Goal: Information Seeking & Learning: Check status

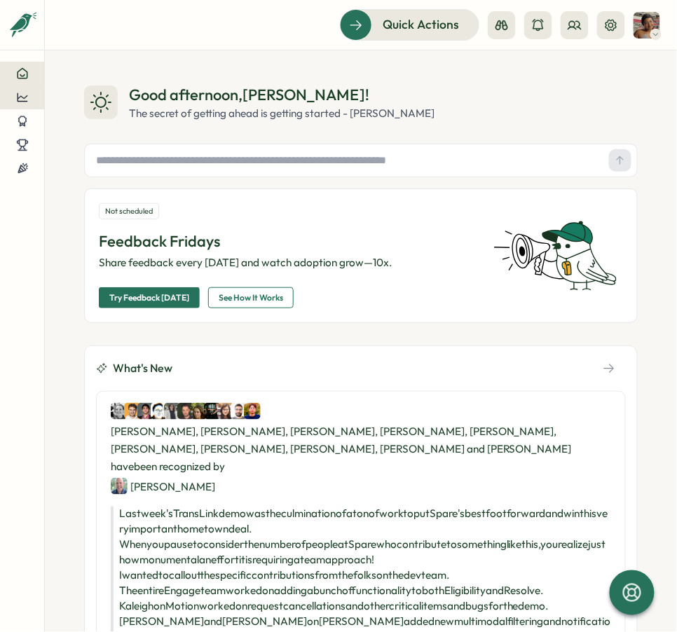
click at [28, 97] on icon at bounding box center [22, 97] width 13 height 13
click at [83, 88] on div "Recognitions" at bounding box center [103, 83] width 69 height 15
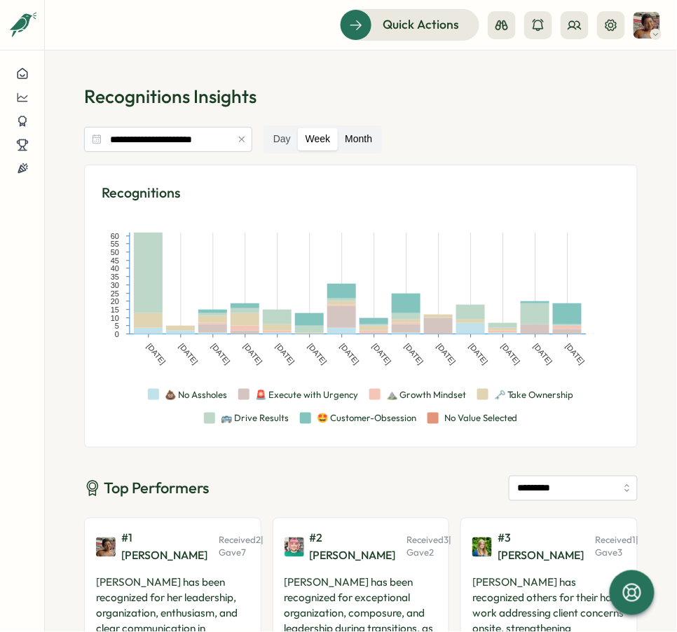
click at [351, 130] on label "Month" at bounding box center [358, 139] width 41 height 22
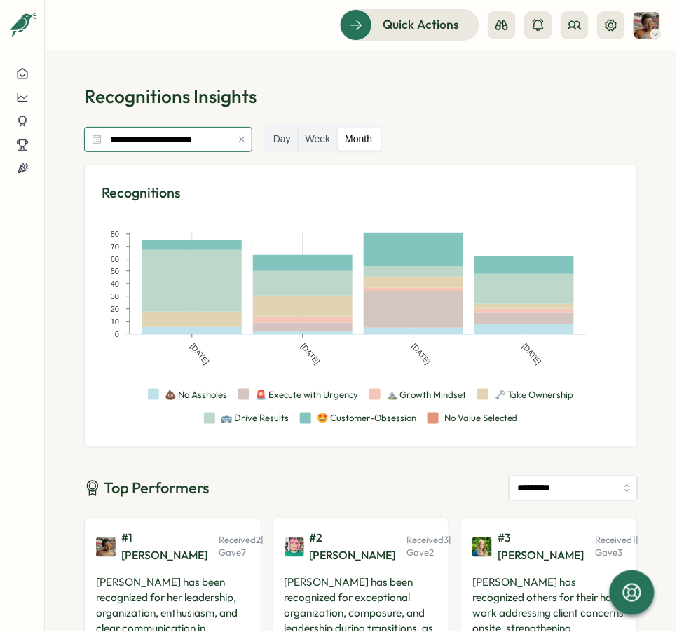
click at [198, 145] on input "**********" at bounding box center [168, 139] width 168 height 25
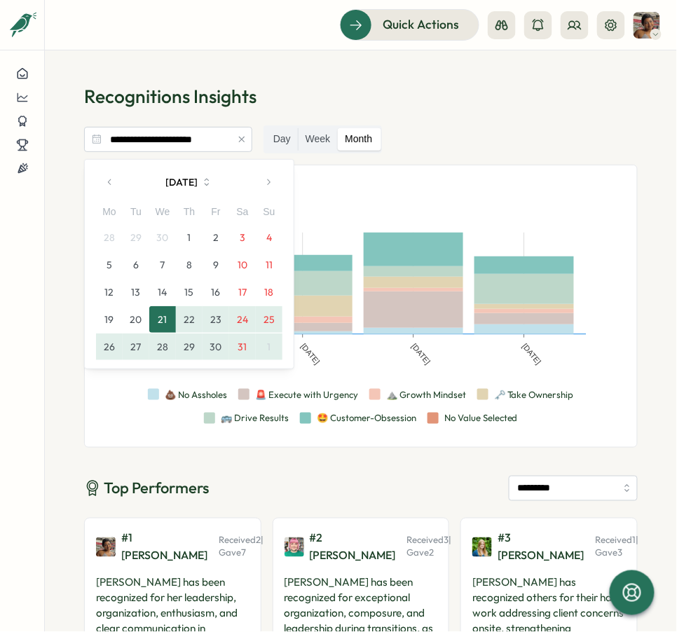
click at [266, 175] on button "button" at bounding box center [268, 182] width 28 height 28
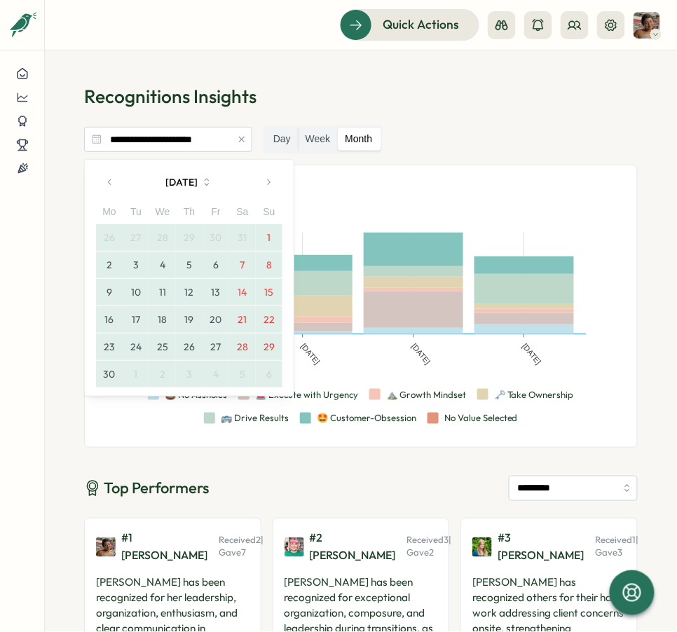
click at [266, 175] on button "button" at bounding box center [268, 182] width 28 height 28
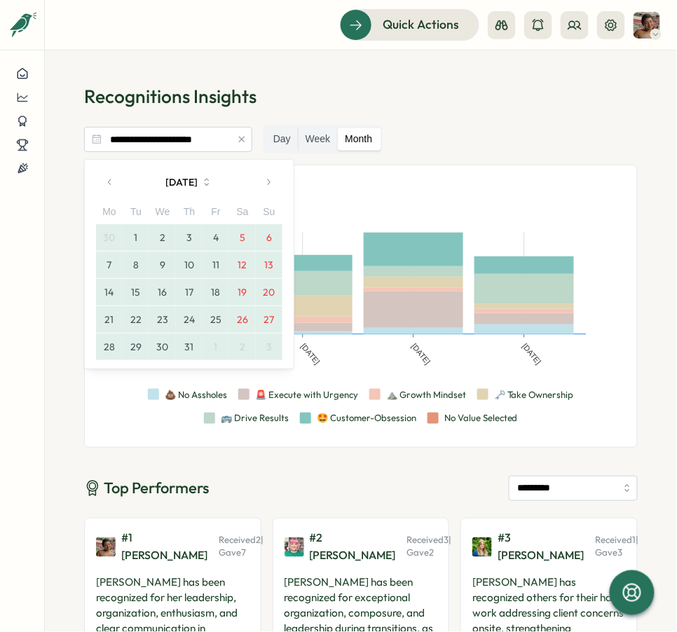
click at [266, 175] on button "button" at bounding box center [268, 182] width 28 height 28
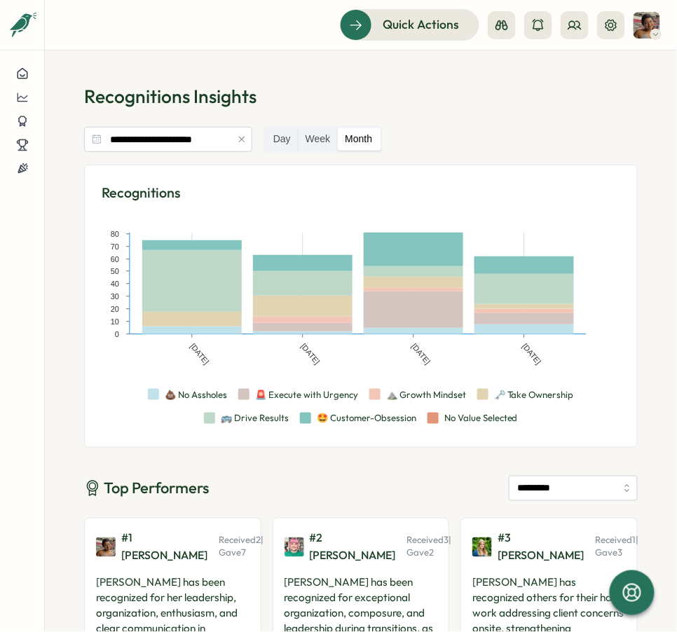
click at [438, 139] on div "**********" at bounding box center [361, 139] width 554 height 28
click at [23, 98] on icon at bounding box center [22, 97] width 11 height 8
click at [116, 118] on div "Reward Points" at bounding box center [103, 110] width 69 height 15
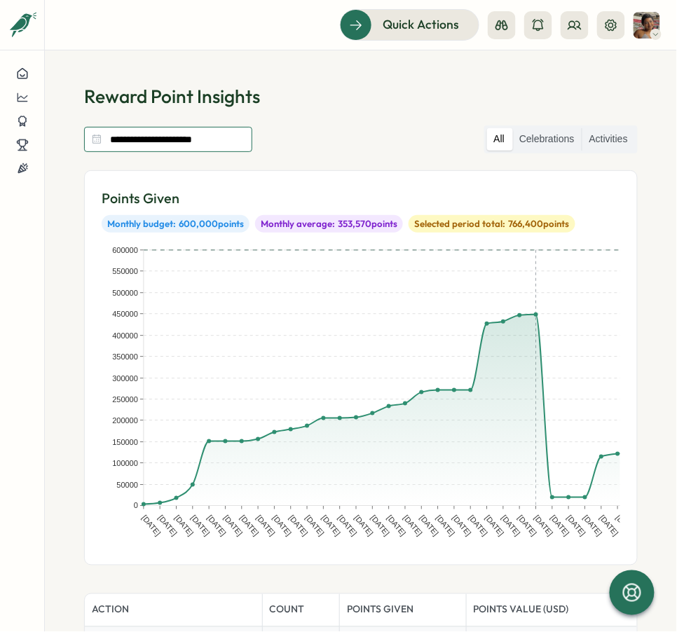
click at [208, 135] on input "**********" at bounding box center [168, 139] width 168 height 25
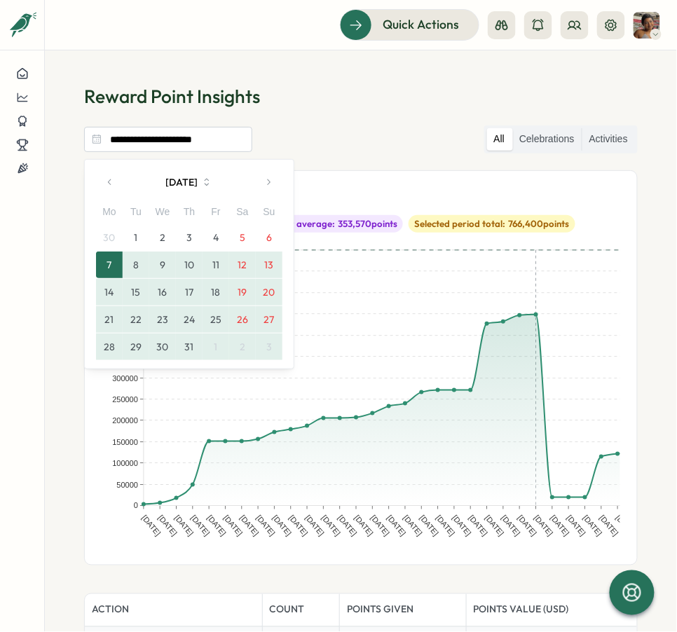
click at [131, 241] on button "1" at bounding box center [136, 237] width 27 height 27
click at [193, 347] on button "31" at bounding box center [189, 347] width 27 height 27
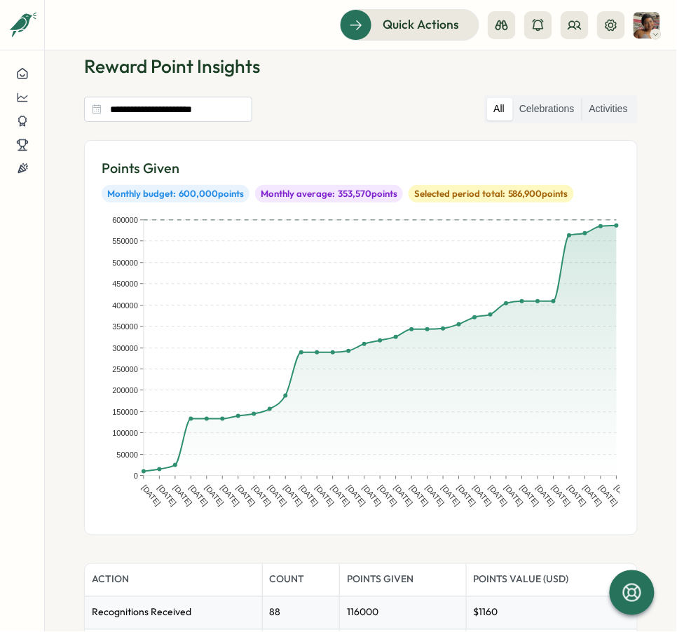
scroll to position [36, 0]
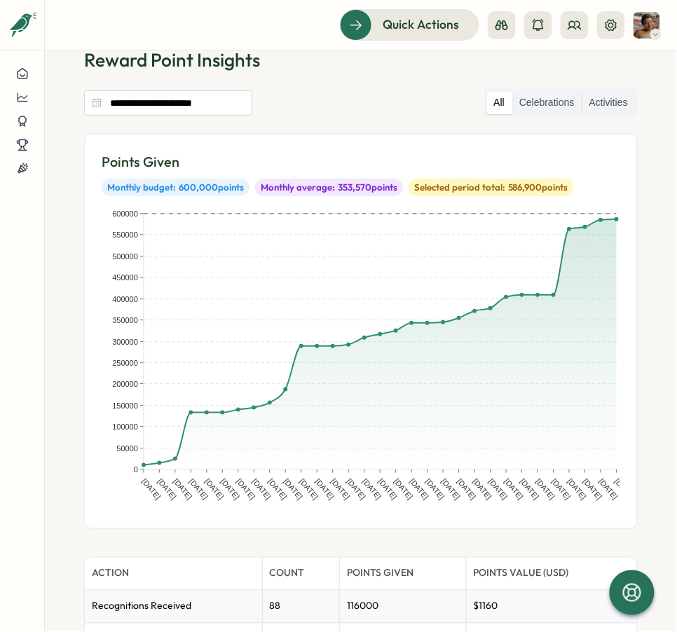
click at [491, 186] on span "Selected period total:" at bounding box center [459, 188] width 91 height 13
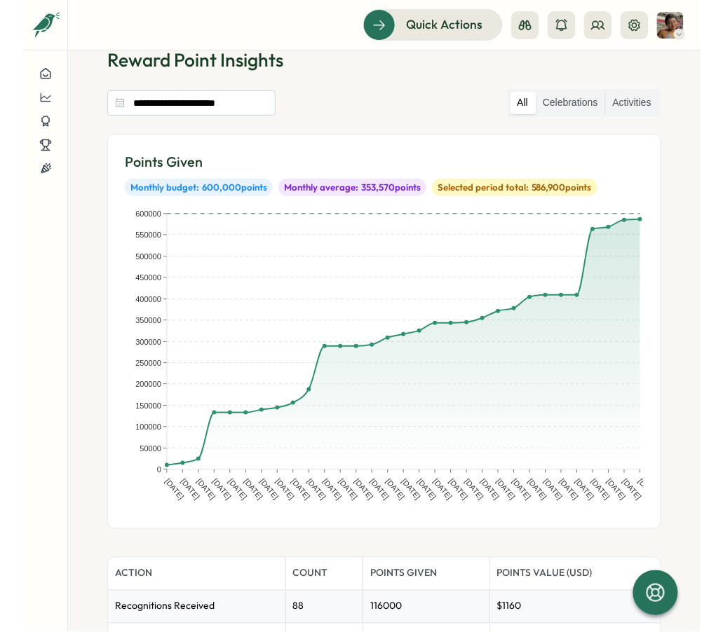
scroll to position [196, 0]
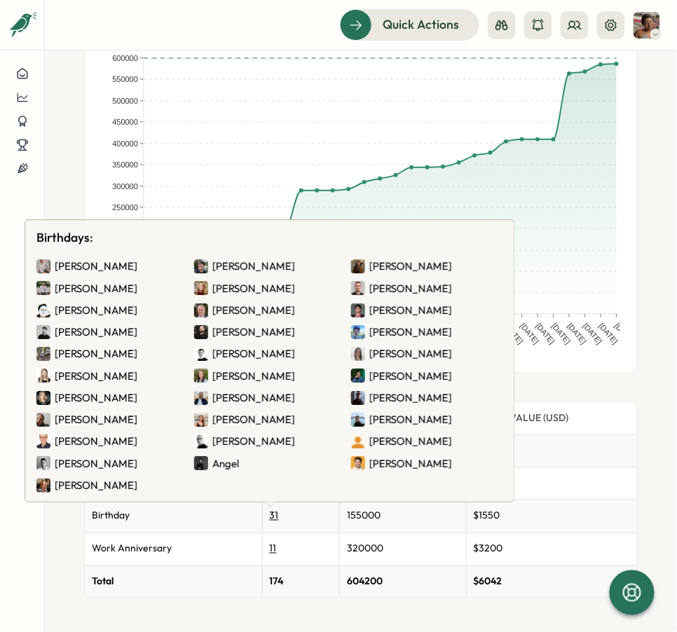
click at [41, 286] on img at bounding box center [43, 289] width 14 height 14
click at [360, 266] on img at bounding box center [358, 266] width 14 height 14
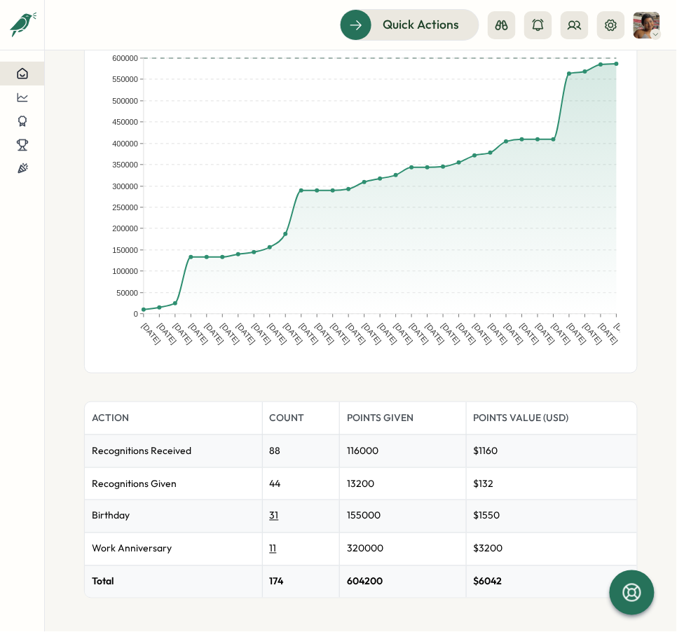
click at [21, 69] on icon at bounding box center [23, 74] width 10 height 10
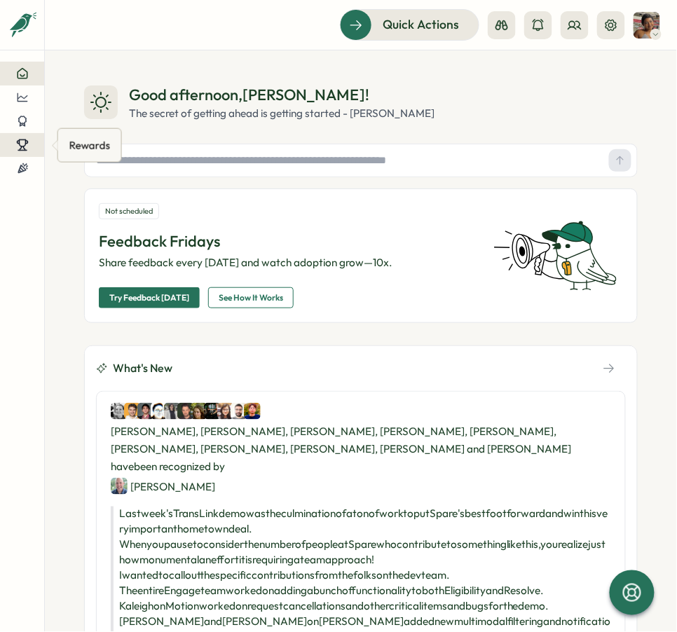
click at [25, 152] on button at bounding box center [22, 145] width 44 height 24
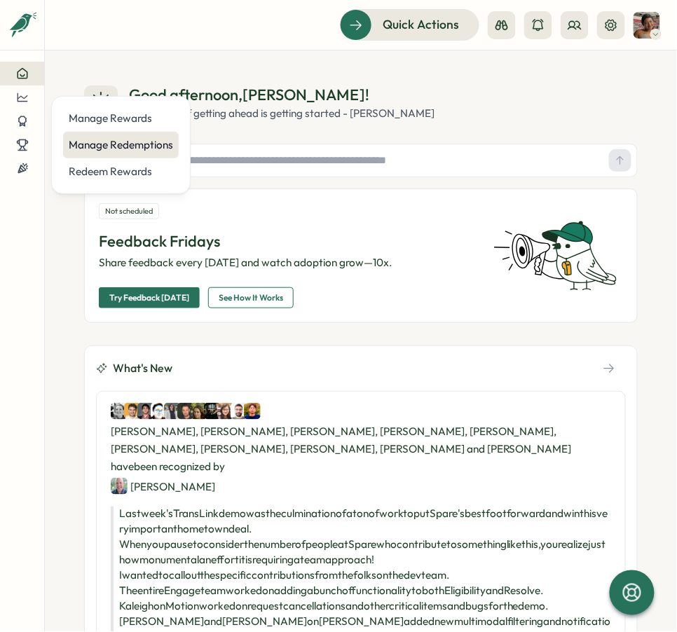
click at [109, 145] on div "Manage Redemptions" at bounding box center [121, 144] width 104 height 15
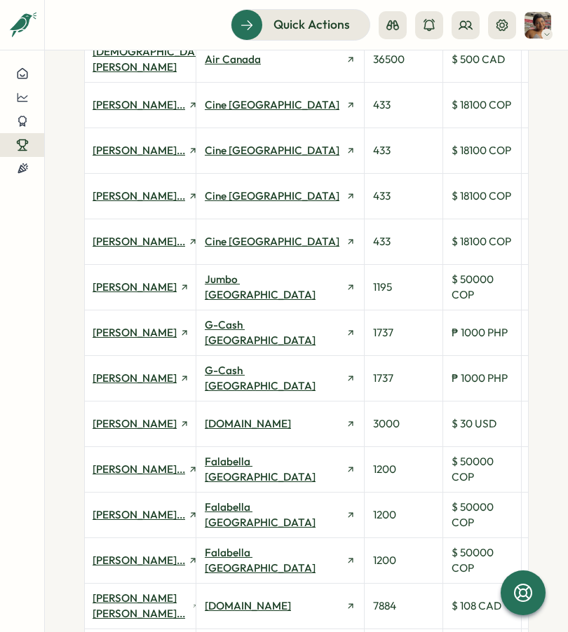
scroll to position [641, 0]
